Goal: Transaction & Acquisition: Obtain resource

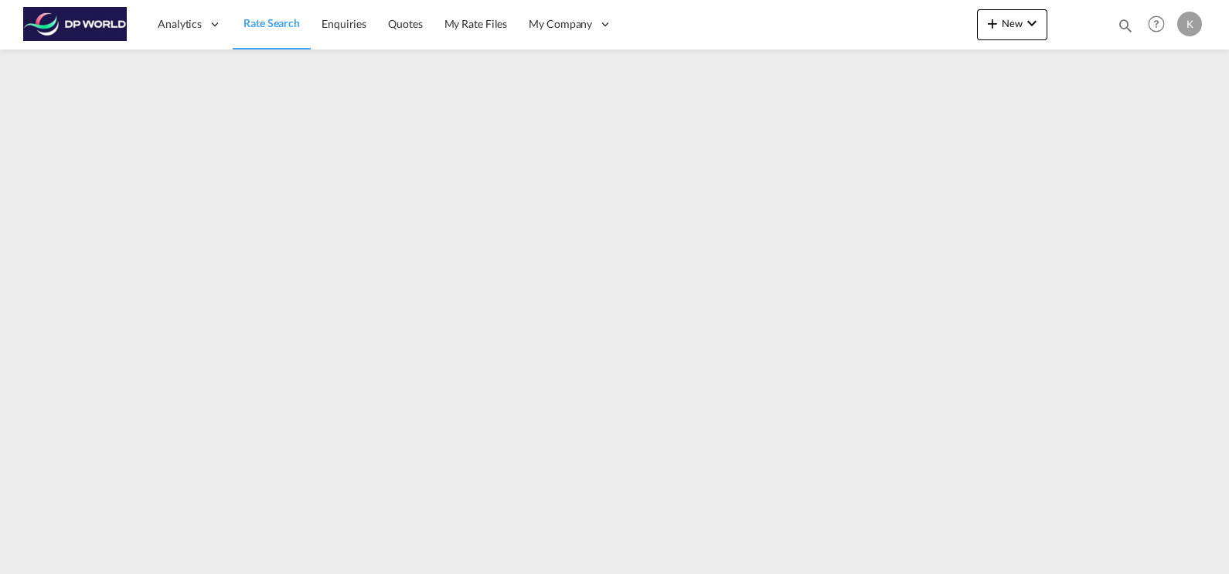
click at [281, 19] on span "Rate Search" at bounding box center [272, 22] width 56 height 13
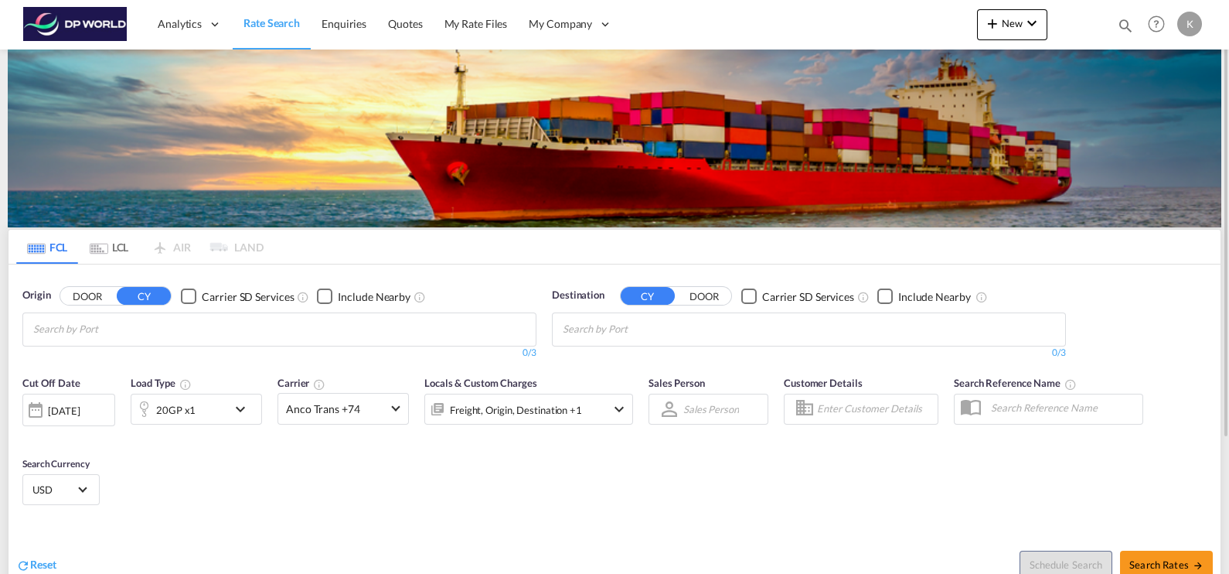
click at [119, 332] on input "Chips input." at bounding box center [106, 329] width 147 height 25
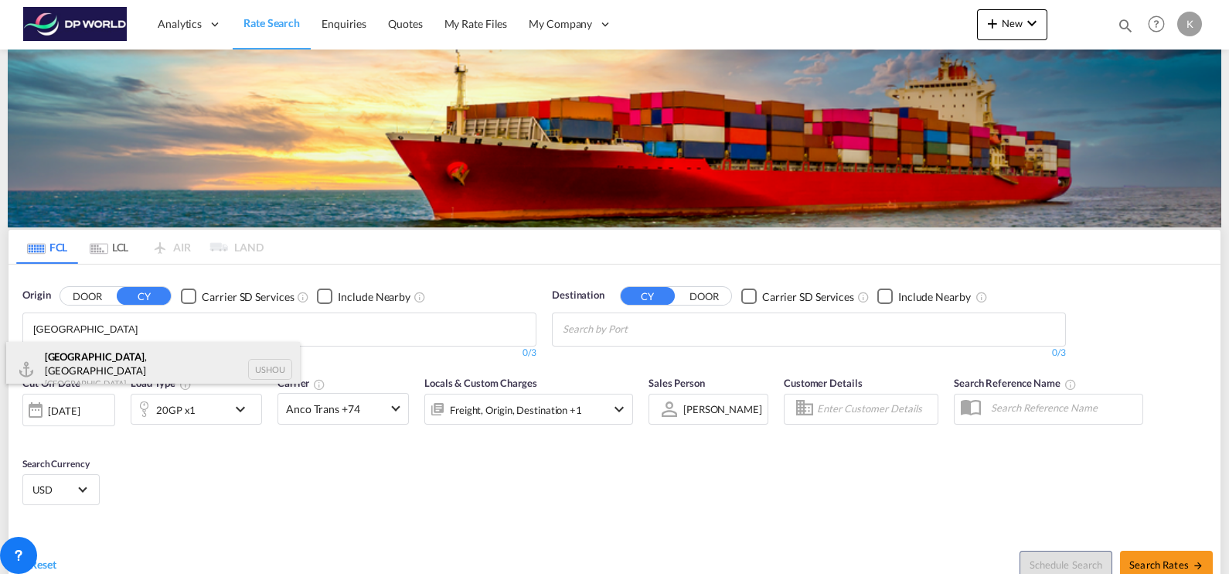
type input "houston"
click at [124, 352] on div "Houston , TX United States USHOU" at bounding box center [153, 370] width 294 height 56
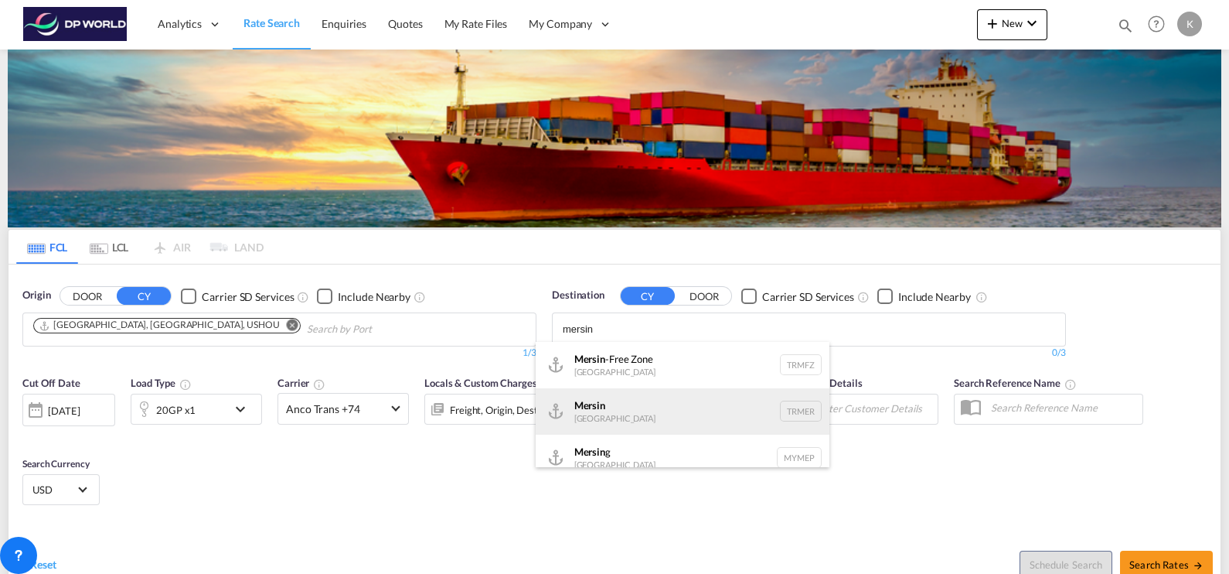
type input "mersin"
click at [657, 406] on div "Mersin Turkey TRMER" at bounding box center [683, 411] width 294 height 46
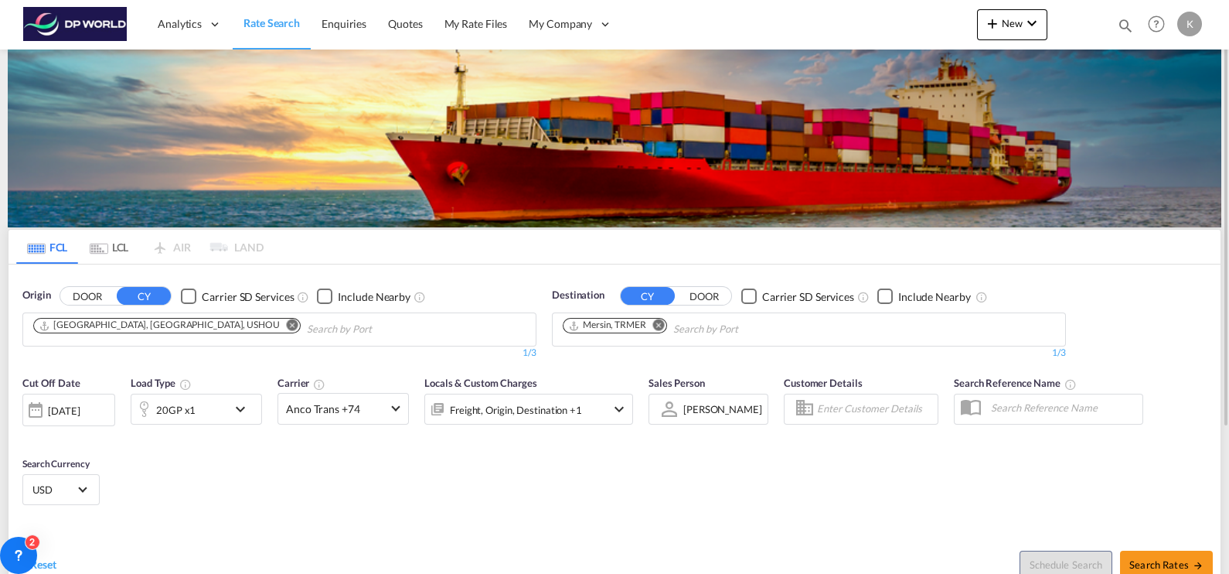
click at [206, 405] on div "20GP x1" at bounding box center [179, 409] width 96 height 31
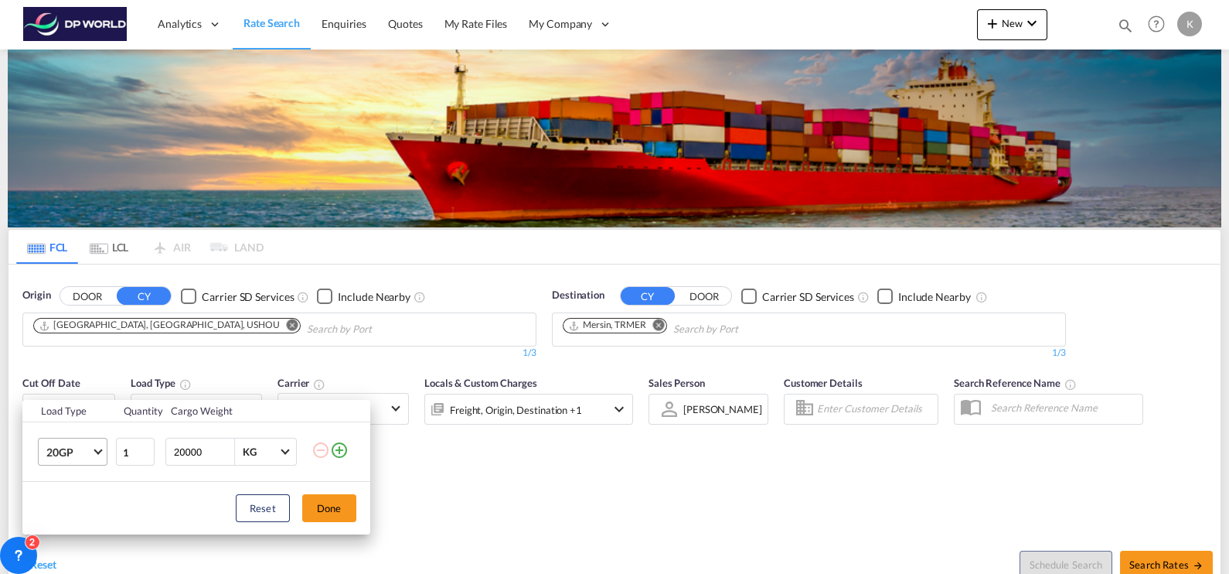
click at [81, 450] on span "20GP" at bounding box center [68, 452] width 45 height 15
click at [83, 462] on md-option "40HC" at bounding box center [85, 461] width 105 height 37
click at [325, 510] on button "Done" at bounding box center [329, 508] width 54 height 28
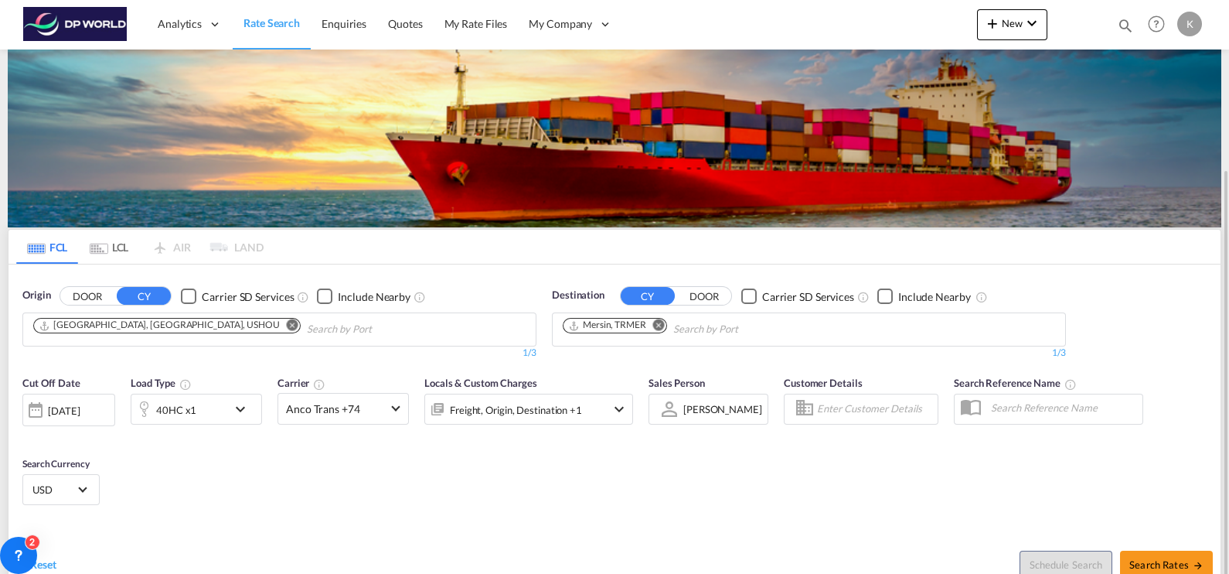
scroll to position [197, 0]
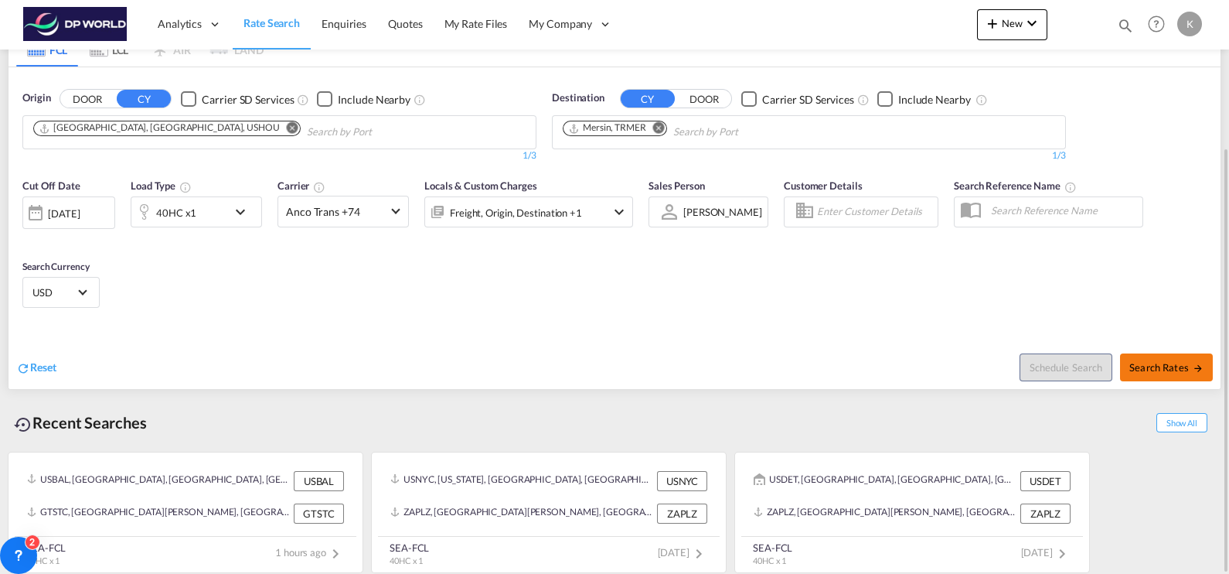
click at [1179, 363] on span "Search Rates" at bounding box center [1167, 367] width 74 height 12
type input "USHOU to TRMER / 2 Sep 2025"
